Goal: Task Accomplishment & Management: Use online tool/utility

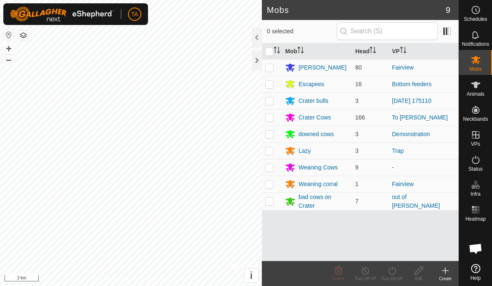
click at [274, 186] on td at bounding box center [272, 184] width 20 height 17
checkbox input "true"
click at [418, 270] on icon at bounding box center [418, 271] width 8 height 8
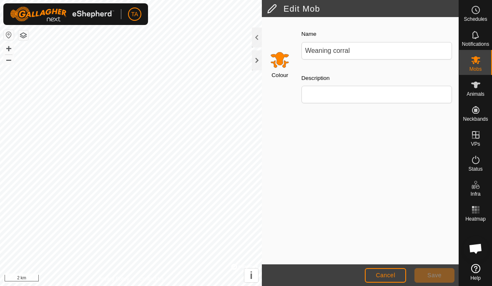
click at [385, 269] on button "Cancel" at bounding box center [385, 275] width 41 height 15
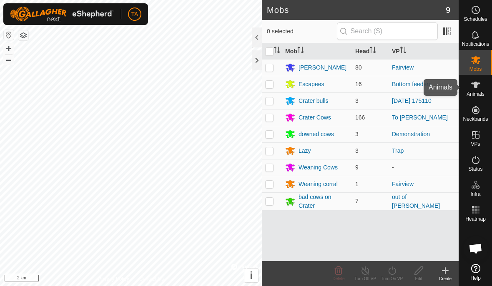
click at [473, 85] on icon at bounding box center [475, 85] width 10 height 10
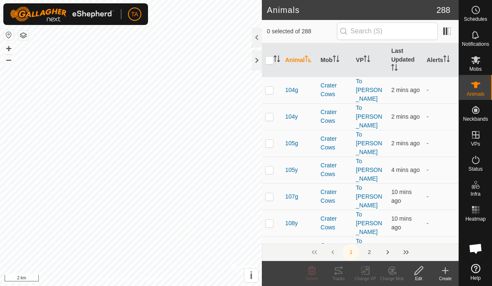
click at [481, 85] on es-animals-svg-icon at bounding box center [475, 84] width 15 height 13
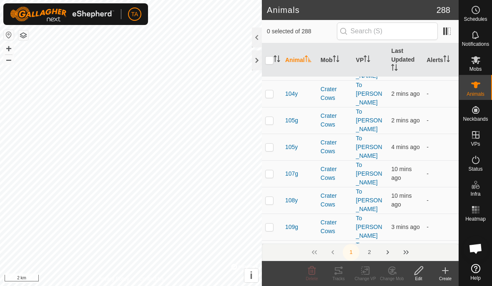
scroll to position [29, 0]
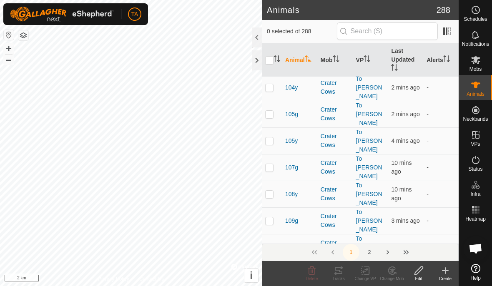
click at [272, 271] on p-checkbox at bounding box center [269, 274] width 8 height 7
checkbox input "true"
click at [329, 265] on div "Crater Cows" at bounding box center [334, 274] width 29 height 18
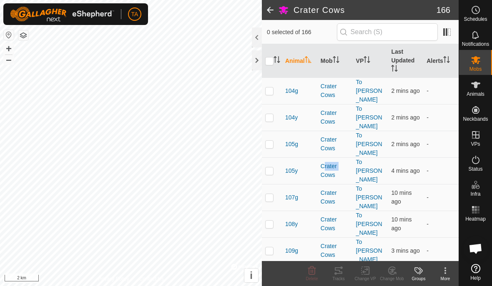
scroll to position [64, 0]
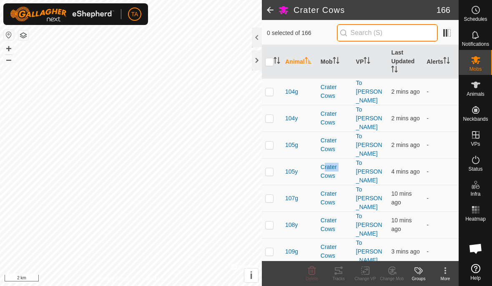
click at [417, 33] on input "text" at bounding box center [387, 33] width 101 height 18
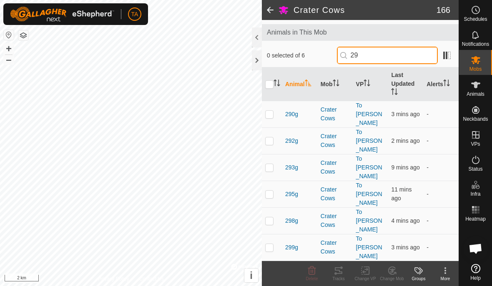
scroll to position [0, 0]
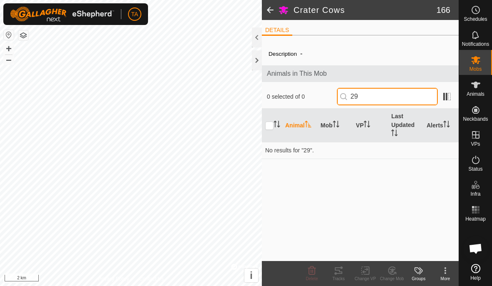
type input "2"
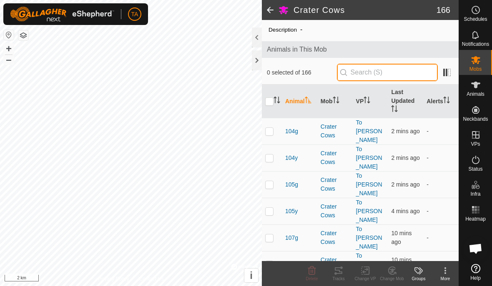
scroll to position [15, 0]
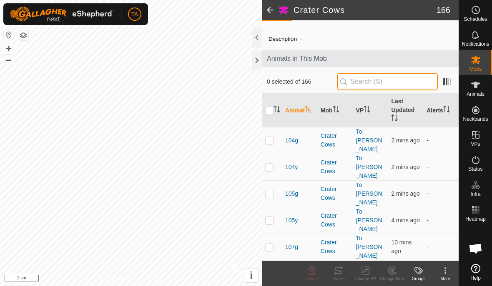
click at [423, 75] on input "text" at bounding box center [387, 82] width 101 height 18
click at [478, 88] on icon at bounding box center [475, 85] width 10 height 10
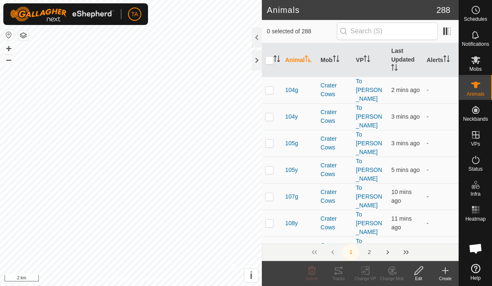
click at [479, 89] on icon at bounding box center [475, 85] width 10 height 10
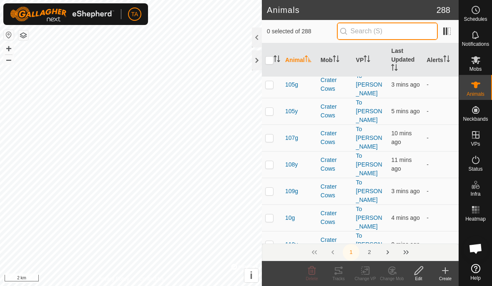
click at [418, 28] on input "text" at bounding box center [387, 32] width 101 height 18
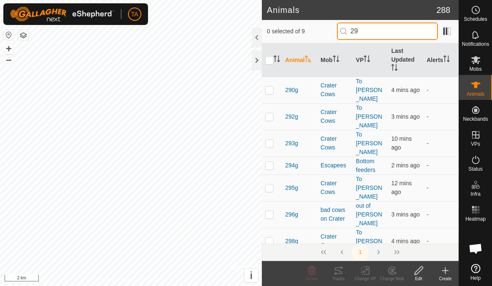
type input "29w"
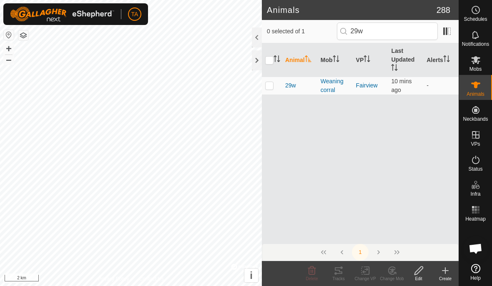
click at [337, 82] on div "Weaning corral" at bounding box center [334, 86] width 29 height 18
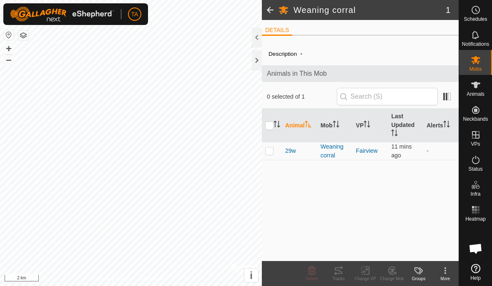
click at [334, 149] on div "Weaning corral" at bounding box center [334, 152] width 29 height 18
click at [343, 118] on th "Mob" at bounding box center [334, 126] width 35 height 34
click at [339, 148] on div "Weaning corral" at bounding box center [334, 152] width 29 height 18
click at [268, 156] on td at bounding box center [272, 151] width 20 height 18
checkbox input "true"
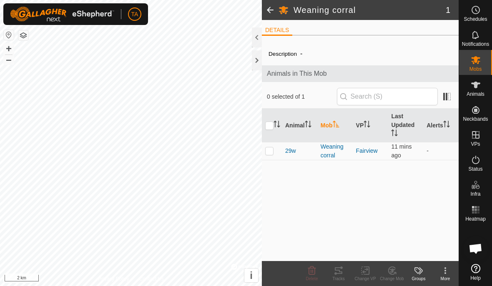
checkbox input "true"
click at [338, 145] on div "Weaning corral" at bounding box center [334, 152] width 29 height 18
click at [393, 270] on icon at bounding box center [392, 270] width 6 height 4
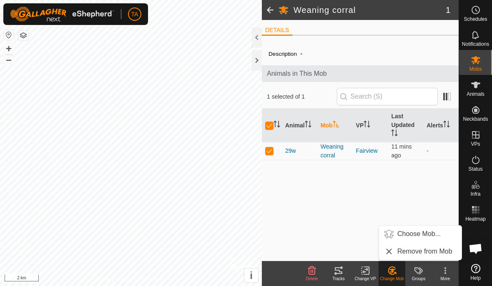
click at [433, 230] on span "Choose Mob..." at bounding box center [418, 234] width 43 height 10
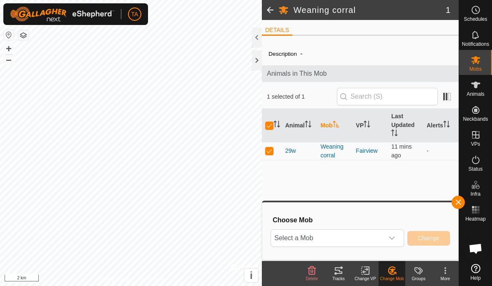
click at [393, 237] on icon "dropdown trigger" at bounding box center [391, 238] width 7 height 7
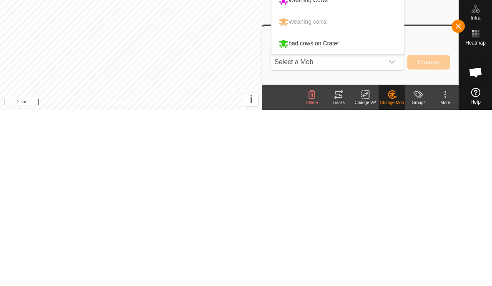
scroll to position [28, 0]
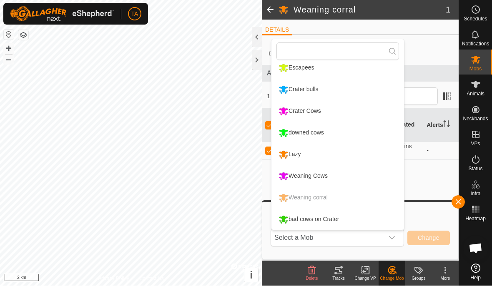
click at [459, 206] on button "button" at bounding box center [457, 202] width 13 height 13
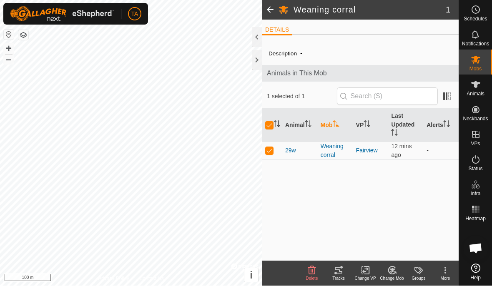
click at [260, 61] on div at bounding box center [257, 60] width 10 height 20
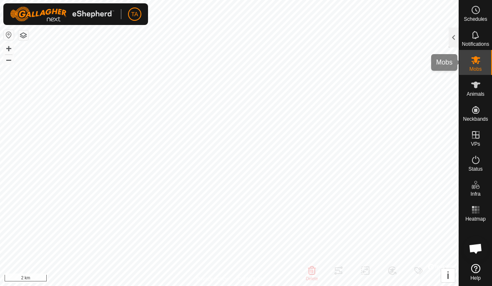
click at [490, 67] on div "Mobs" at bounding box center [475, 62] width 33 height 25
